Goal: Go to known website: Access a specific website the user already knows

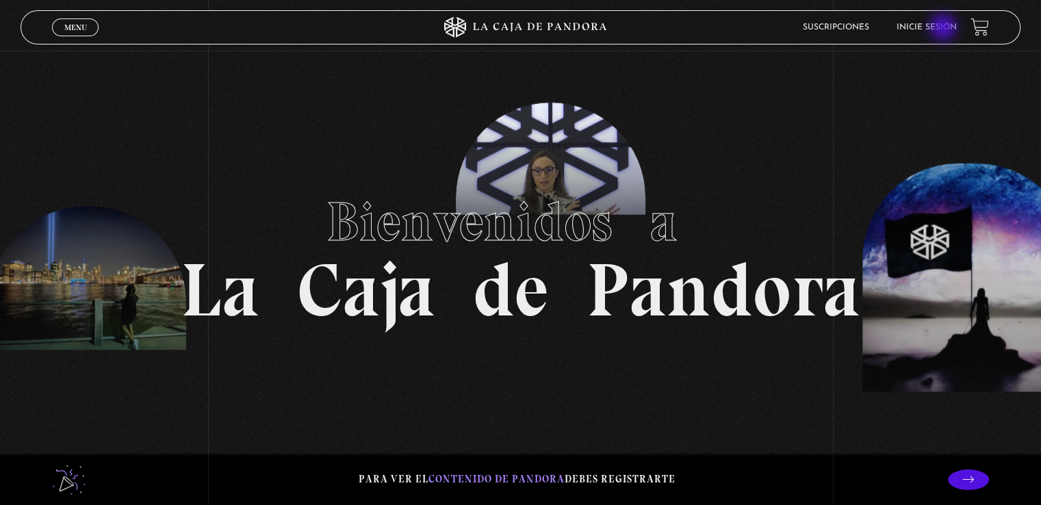
click at [945, 29] on link "Inicie sesión" at bounding box center [927, 27] width 60 height 8
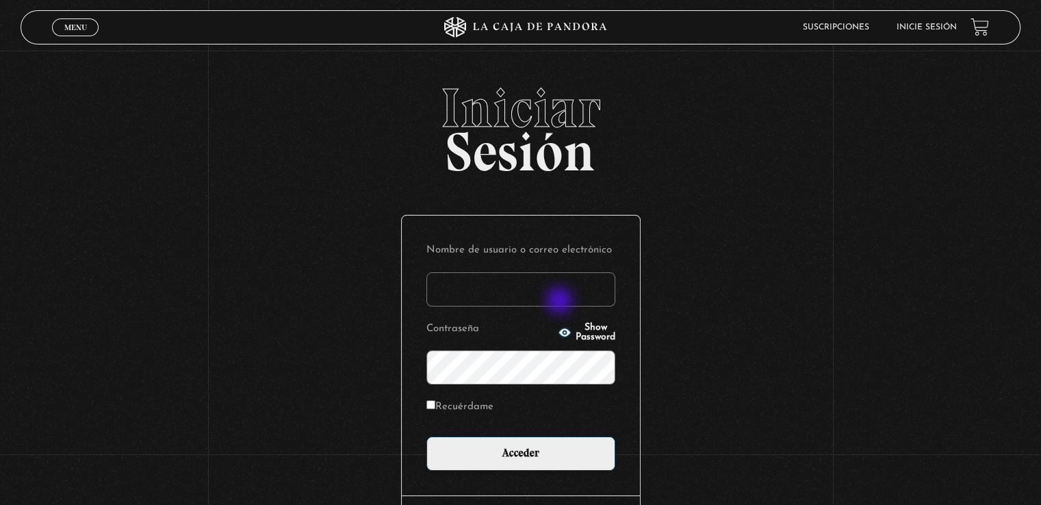
type input "mauvi717@gmail.com"
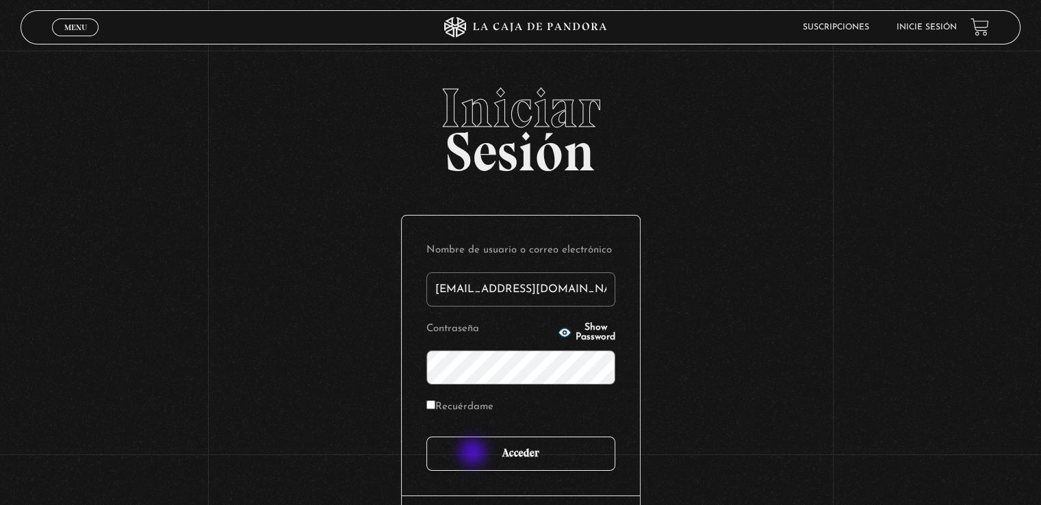
click at [474, 454] on input "Acceder" at bounding box center [520, 454] width 189 height 34
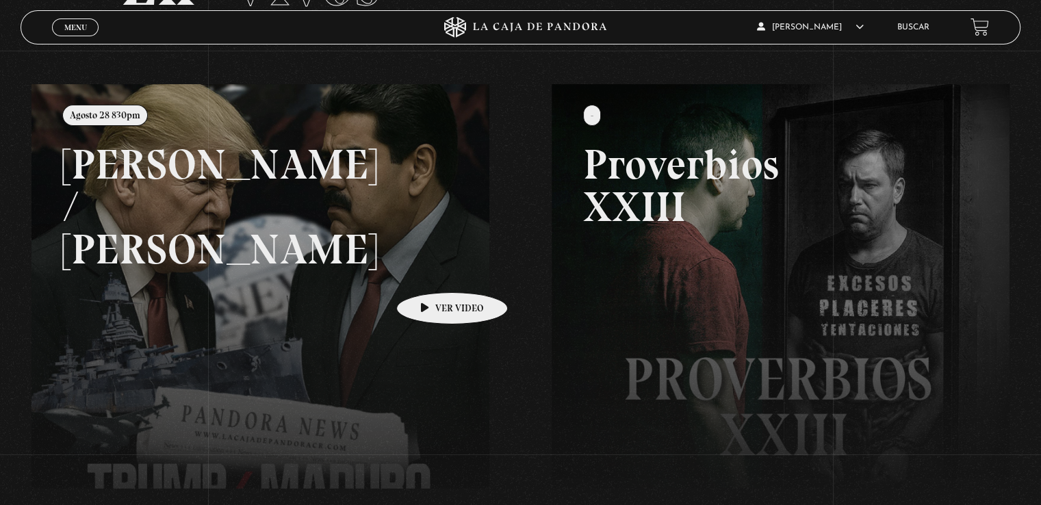
scroll to position [137, 0]
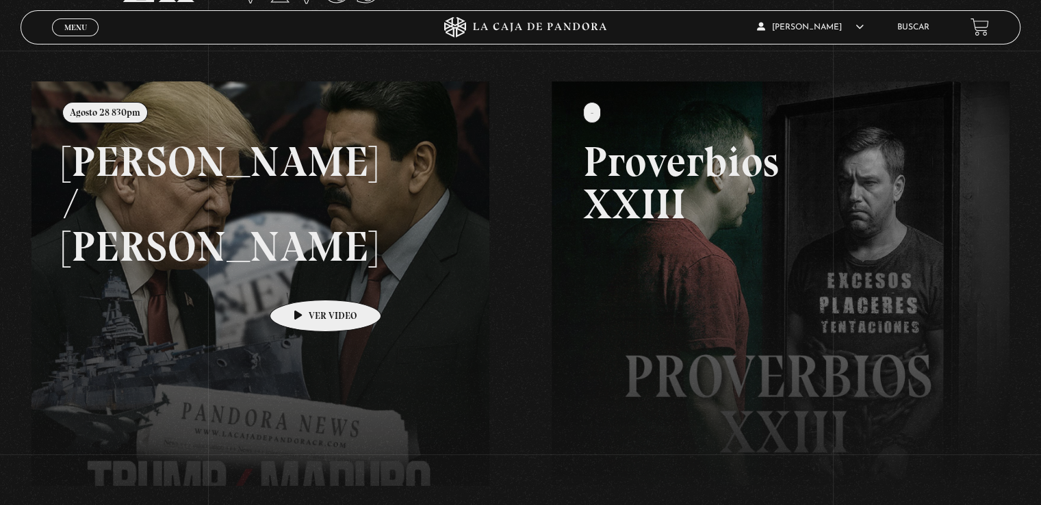
click at [304, 279] on link at bounding box center [551, 333] width 1041 height 505
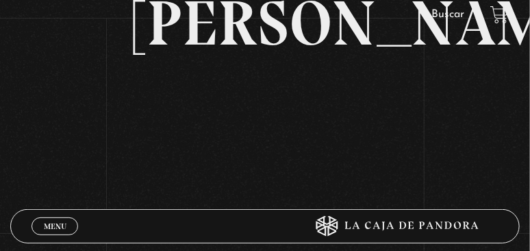
scroll to position [205, 0]
